Goal: Task Accomplishment & Management: Manage account settings

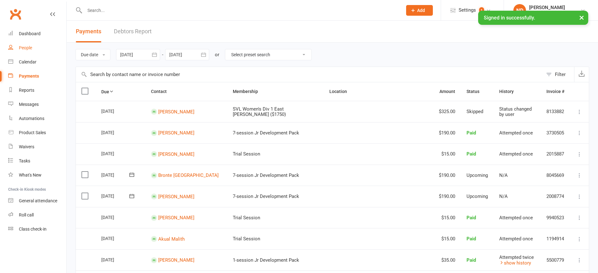
click at [26, 50] on div "People" at bounding box center [25, 47] width 13 height 5
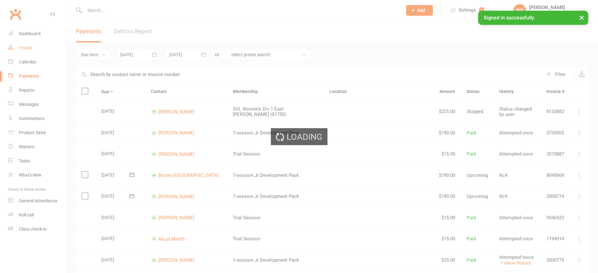
select select "100"
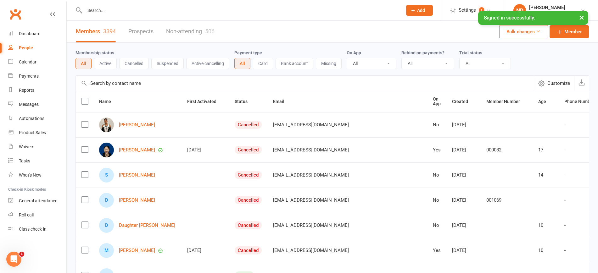
click at [115, 85] on input "text" at bounding box center [305, 83] width 458 height 15
paste input "[EMAIL_ADDRESS][DOMAIN_NAME]"
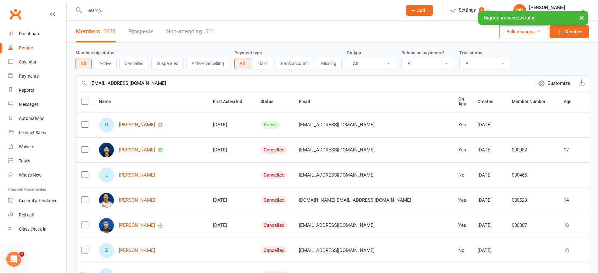
type input "[EMAIL_ADDRESS][DOMAIN_NAME]"
click at [137, 124] on link "[PERSON_NAME]" at bounding box center [137, 124] width 36 height 5
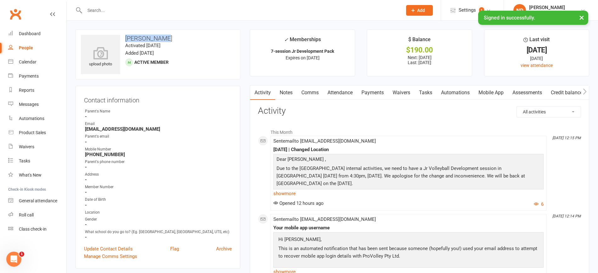
drag, startPoint x: 170, startPoint y: 35, endPoint x: 125, endPoint y: 37, distance: 44.7
click at [125, 37] on h3 "[PERSON_NAME]" at bounding box center [158, 38] width 154 height 7
copy h3 "[PERSON_NAME]"
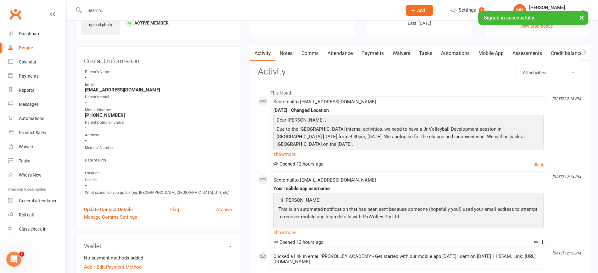
click at [116, 214] on link "Update Contact Details" at bounding box center [108, 210] width 49 height 8
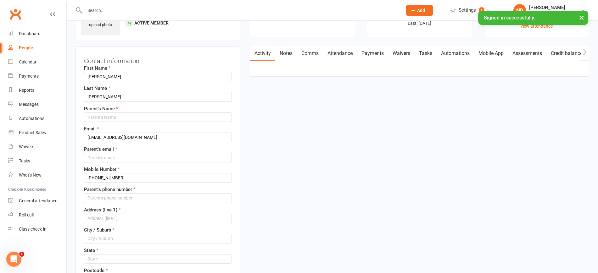
scroll to position [30, 0]
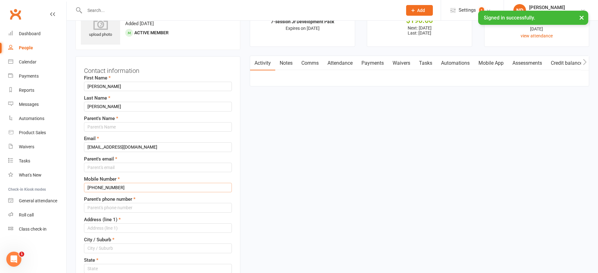
drag, startPoint x: 90, startPoint y: 189, endPoint x: 80, endPoint y: 188, distance: 9.5
click at [80, 188] on div "Contact information First Name [PERSON_NAME] Last Name [PERSON_NAME] Parent's N…" at bounding box center [158, 252] width 165 height 392
type input "61493594439"
click at [114, 127] on input "text" at bounding box center [158, 126] width 148 height 9
drag, startPoint x: 95, startPoint y: 127, endPoint x: 64, endPoint y: 123, distance: 31.3
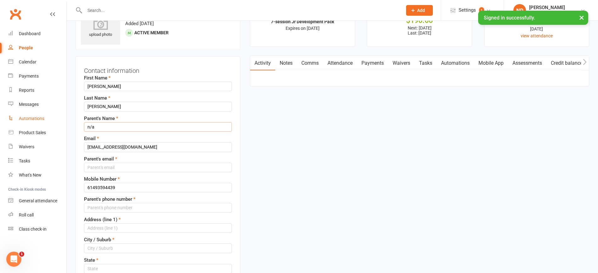
type input "T"
type input "Yung"
click at [121, 165] on input "text" at bounding box center [158, 167] width 148 height 9
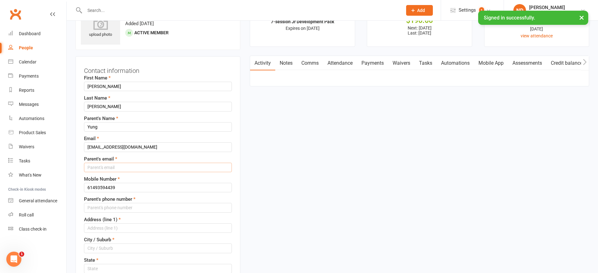
paste input "[EMAIL_ADDRESS][DOMAIN_NAME]"
type input "[EMAIL_ADDRESS][DOMAIN_NAME]"
drag, startPoint x: 86, startPoint y: 188, endPoint x: 49, endPoint y: 187, distance: 36.8
click at [114, 207] on input "string" at bounding box center [158, 207] width 148 height 9
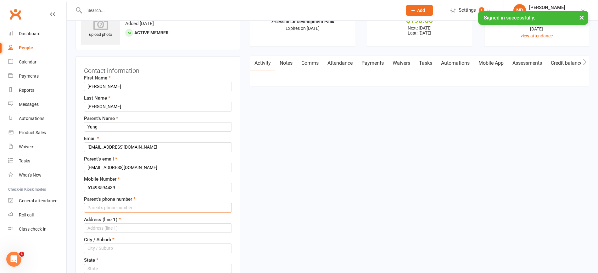
paste input "61493594439"
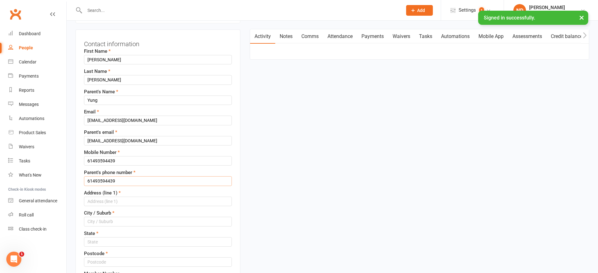
scroll to position [69, 0]
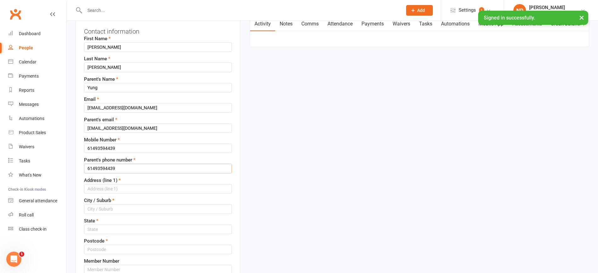
type input "61493594439"
click at [122, 192] on input "text" at bounding box center [158, 188] width 148 height 9
type input "n/a"
type input "[GEOGRAPHIC_DATA]"
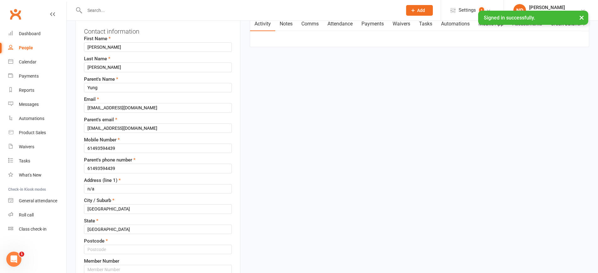
type input "n/a"
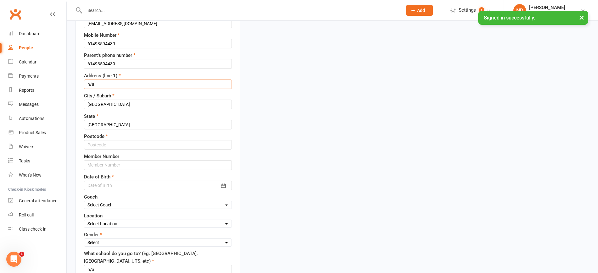
scroll to position [187, 0]
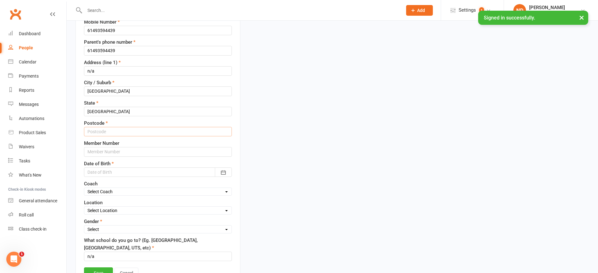
click at [122, 130] on input "text" at bounding box center [158, 131] width 148 height 9
type input "2073"
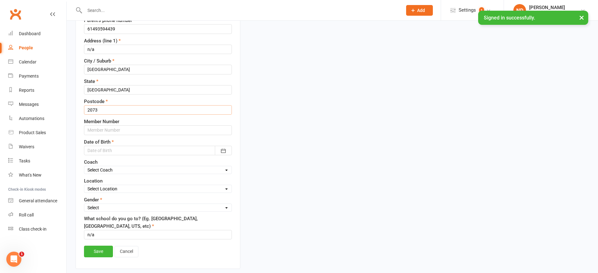
scroll to position [226, 0]
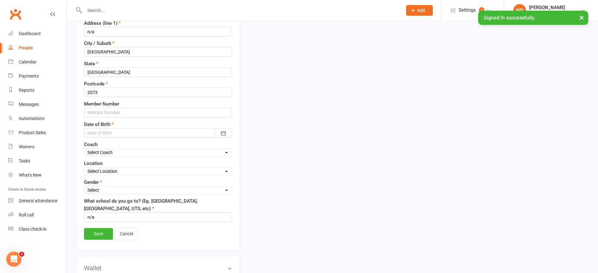
click at [123, 128] on div at bounding box center [158, 132] width 148 height 9
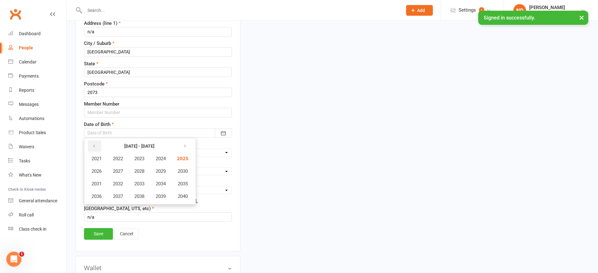
click at [94, 145] on icon "button" at bounding box center [94, 146] width 4 height 5
click at [166, 198] on span "2019" at bounding box center [161, 197] width 10 height 6
click at [139, 173] on span "May" at bounding box center [137, 172] width 9 height 6
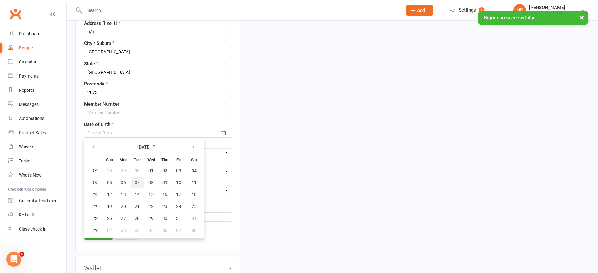
click at [138, 185] on span "07" at bounding box center [137, 182] width 5 height 5
type input "[DATE]"
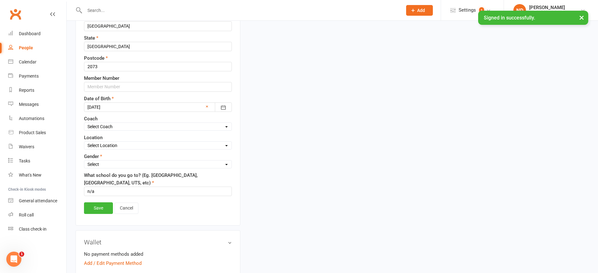
scroll to position [266, 0]
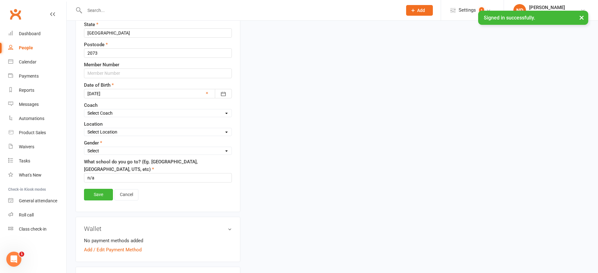
click at [124, 152] on select "Select [DEMOGRAPHIC_DATA] [DEMOGRAPHIC_DATA]" at bounding box center [157, 151] width 147 height 7
select select "[DEMOGRAPHIC_DATA]"
click at [84, 148] on select "Select [DEMOGRAPHIC_DATA] [DEMOGRAPHIC_DATA]" at bounding box center [157, 151] width 147 height 7
click at [103, 199] on link "Save" at bounding box center [98, 194] width 29 height 11
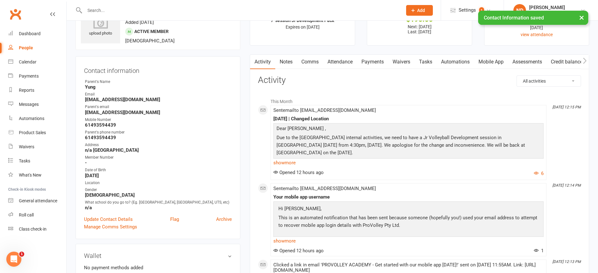
scroll to position [0, 0]
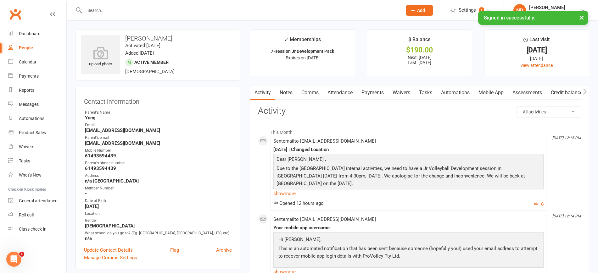
drag, startPoint x: 143, startPoint y: 131, endPoint x: 81, endPoint y: 130, distance: 61.4
click at [81, 130] on div "Contact information Owner Parent's Name Yung Email [EMAIL_ADDRESS][DOMAIN_NAME]…" at bounding box center [158, 178] width 165 height 183
copy strong "[EMAIL_ADDRESS][DOMAIN_NAME]"
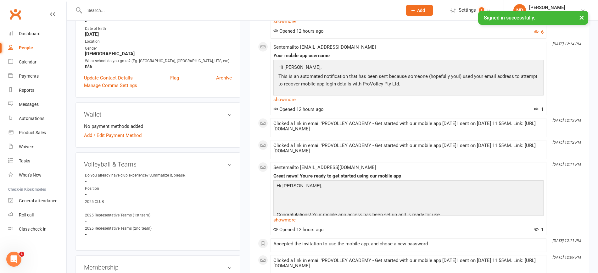
scroll to position [236, 0]
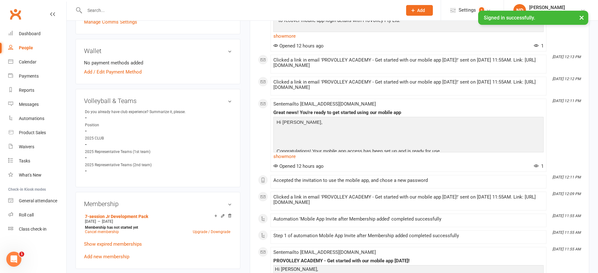
drag, startPoint x: 140, startPoint y: 226, endPoint x: 82, endPoint y: 223, distance: 58.3
click at [82, 223] on div "Membership 7-session Jr Development Pack [DATE] — [DATE] Membership has not sta…" at bounding box center [158, 230] width 165 height 77
copy li "7-session Jr Development Pack [DATE] — [DATE]"
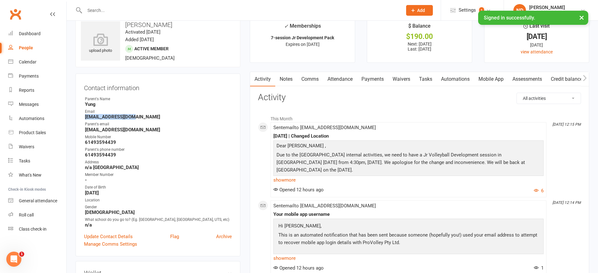
scroll to position [0, 0]
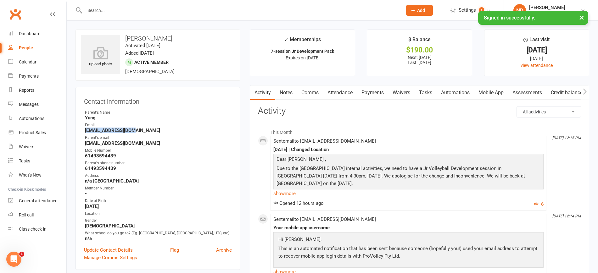
click at [377, 91] on link "Payments" at bounding box center [372, 93] width 31 height 14
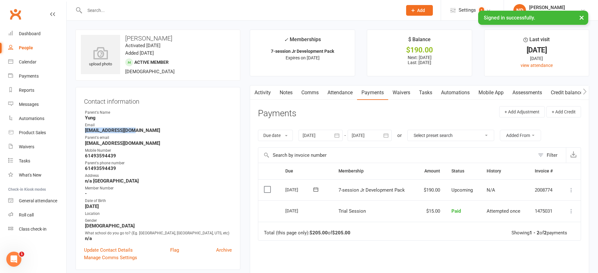
click at [569, 188] on icon at bounding box center [571, 190] width 6 height 6
click at [545, 238] on link "Skip" at bounding box center [544, 240] width 62 height 13
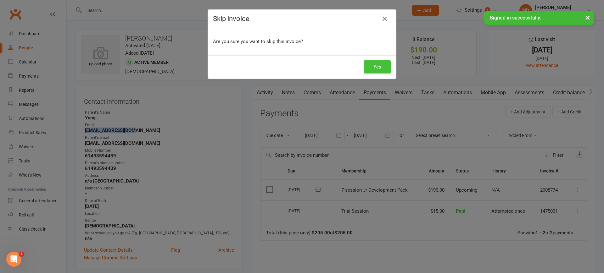
click at [369, 68] on button "Yes" at bounding box center [377, 66] width 27 height 13
